Goal: Navigation & Orientation: Find specific page/section

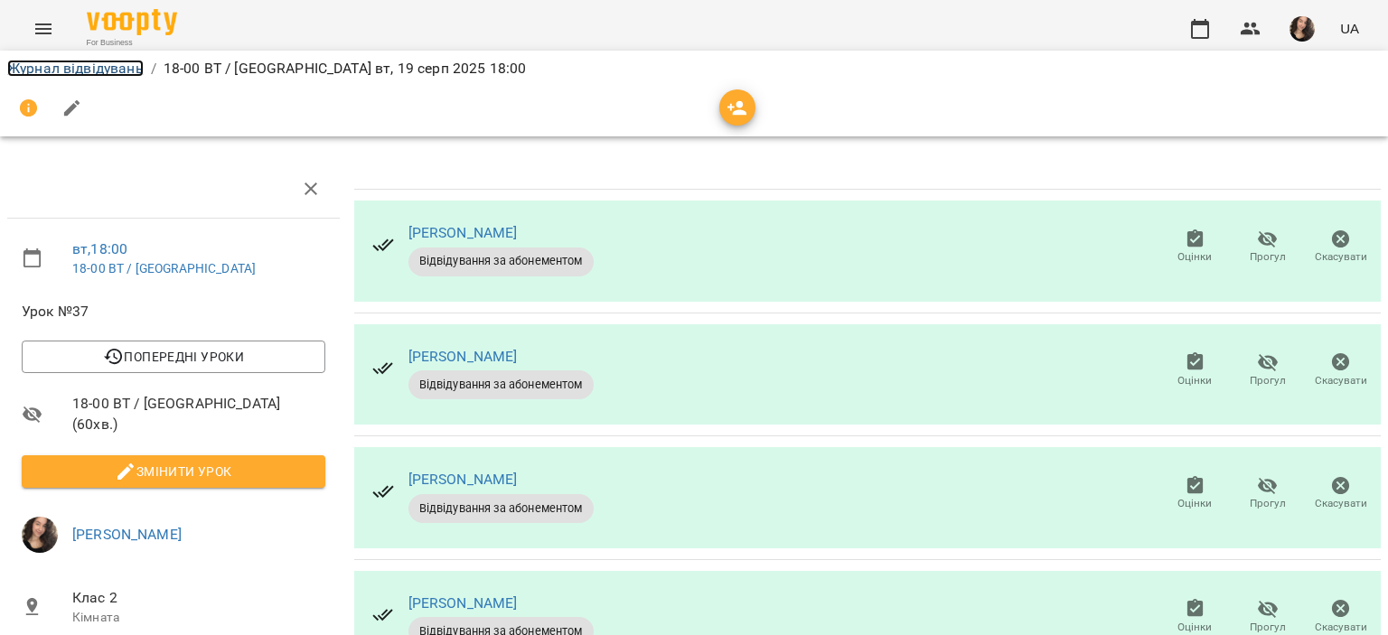
click at [72, 68] on link "Журнал відвідувань" at bounding box center [75, 68] width 136 height 17
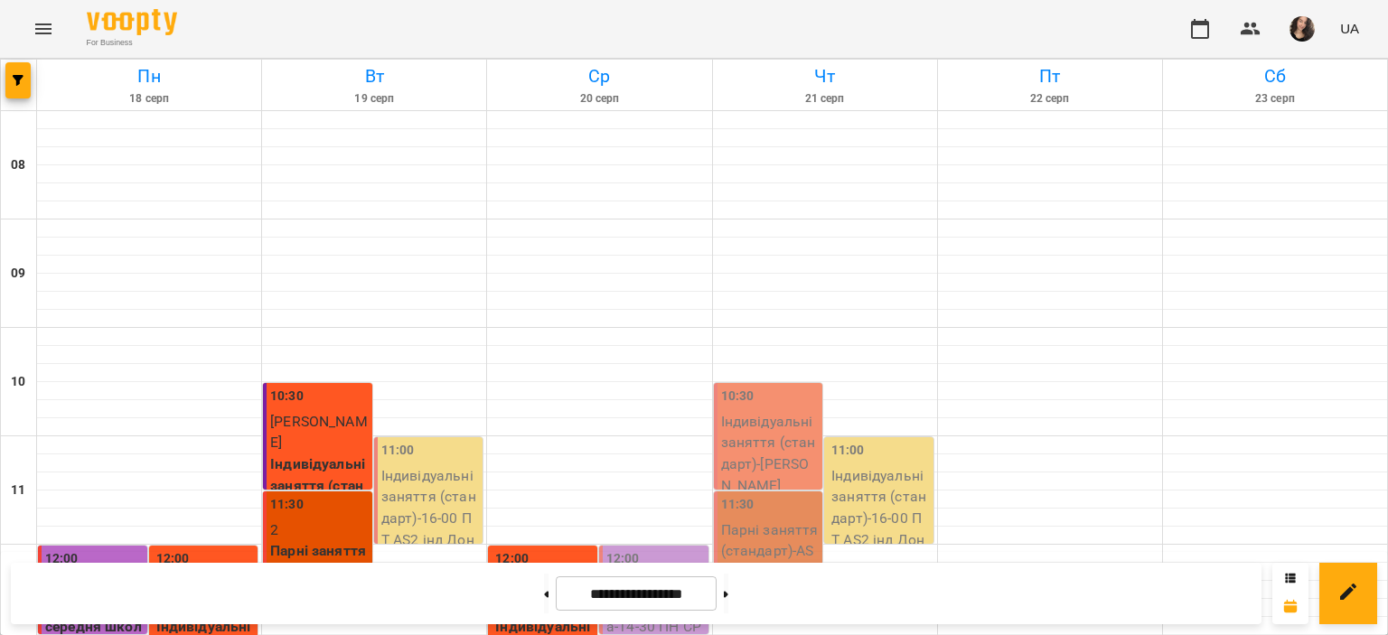
scroll to position [571, 0]
click at [461, 19] on div "For Business UA" at bounding box center [694, 29] width 1388 height 58
click at [23, 75] on span "button" at bounding box center [17, 80] width 25 height 11
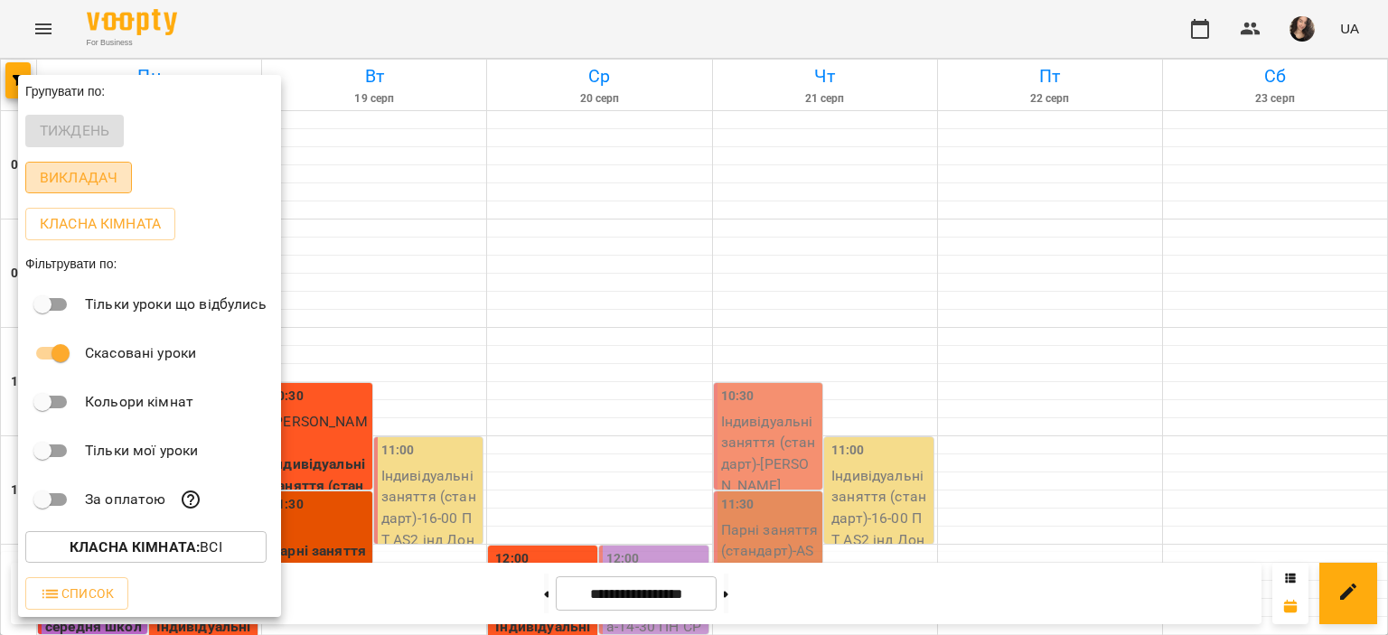
click at [83, 180] on p "Викладач" at bounding box center [79, 178] width 78 height 22
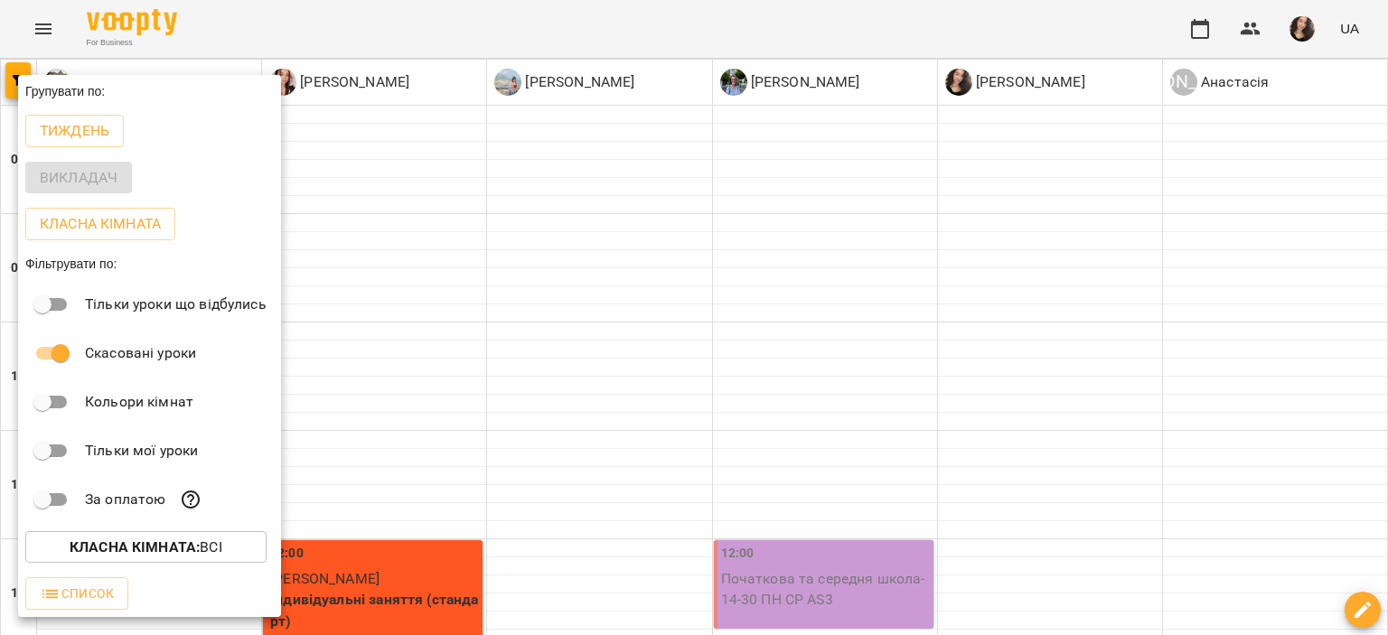
drag, startPoint x: 1387, startPoint y: 128, endPoint x: 1387, endPoint y: 265, distance: 136.4
click at [1387, 265] on div at bounding box center [694, 317] width 1388 height 635
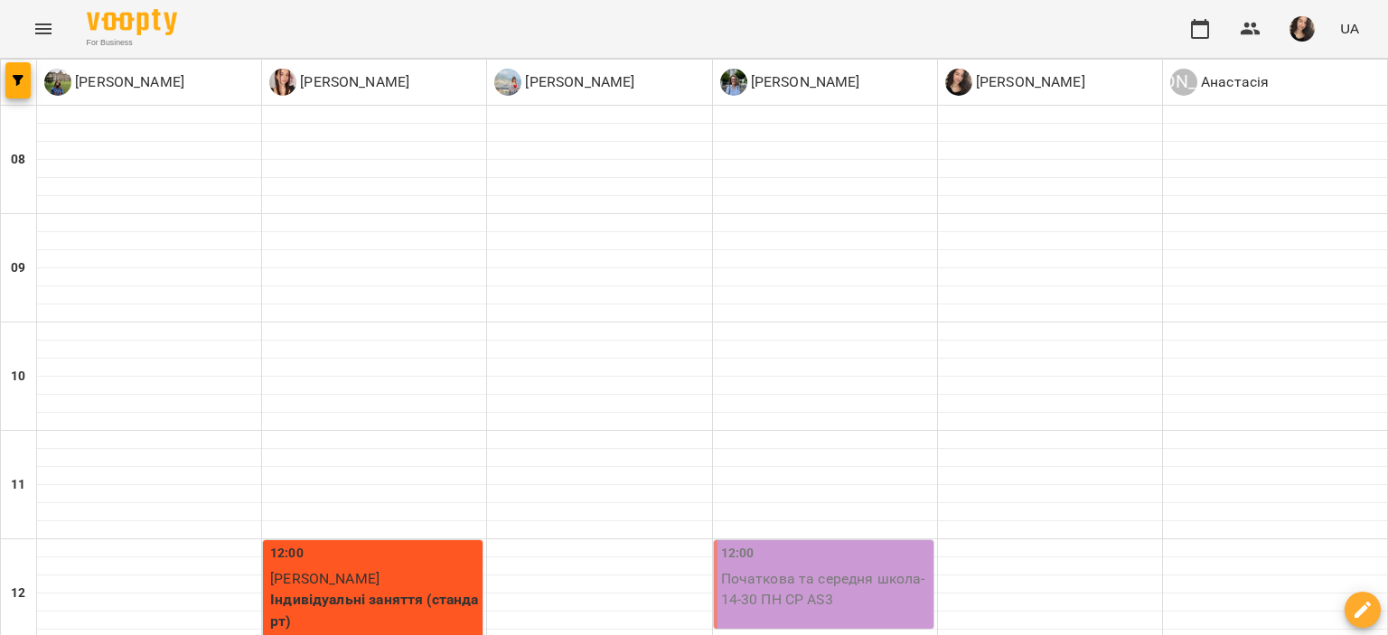
scroll to position [300, 0]
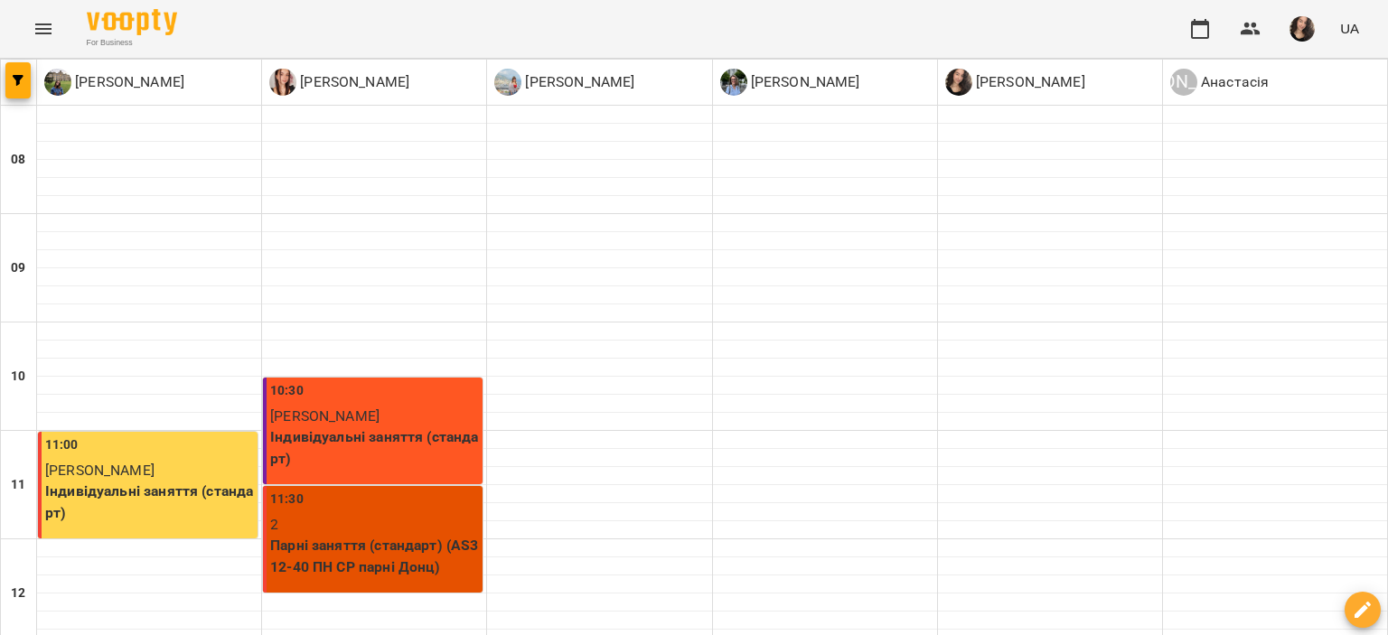
scroll to position [809, 0]
click at [43, 24] on icon "Menu" at bounding box center [43, 28] width 16 height 11
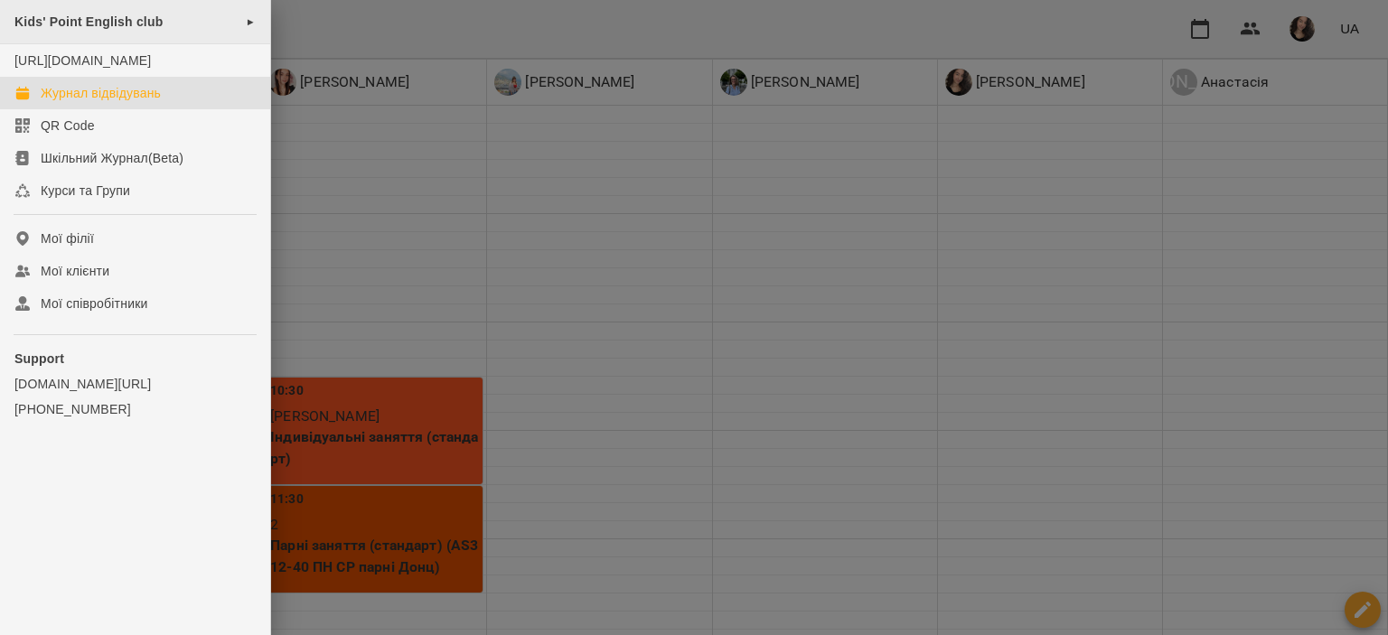
click at [89, 32] on div "Kids' Point English club ►" at bounding box center [135, 22] width 270 height 44
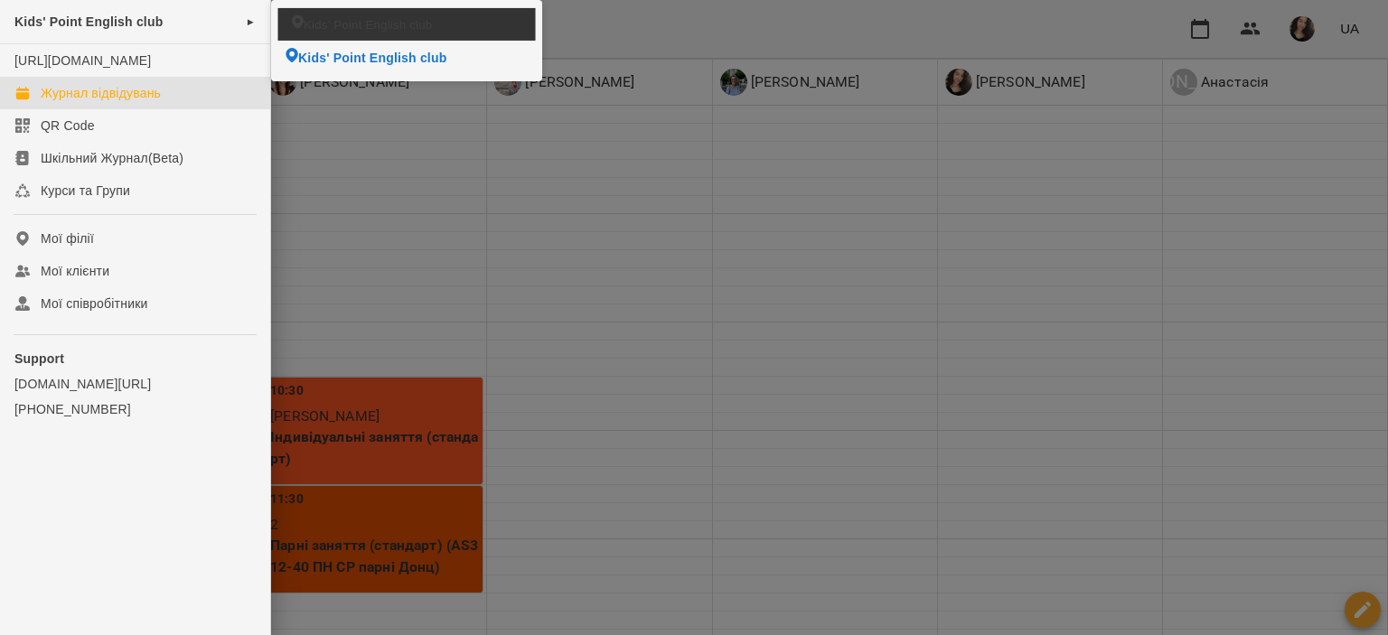
click at [343, 19] on span "Kids' Point English club" at bounding box center [368, 23] width 128 height 17
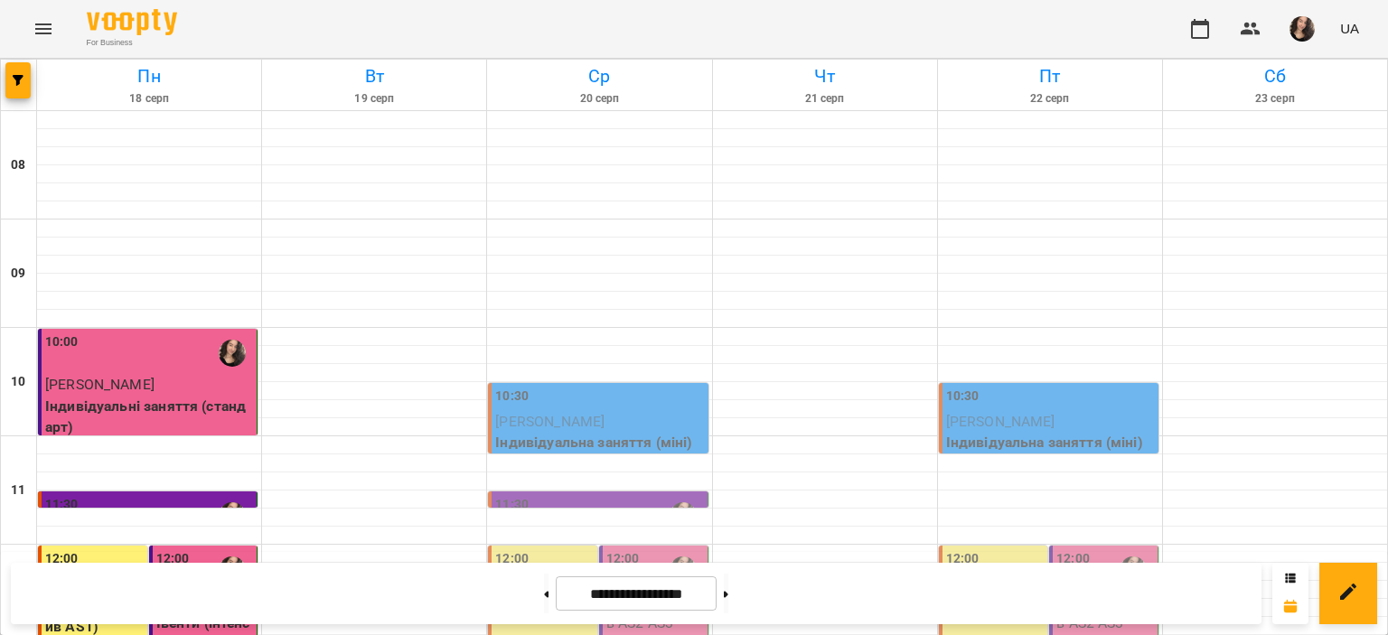
scroll to position [117, 0]
